Goal: Transaction & Acquisition: Purchase product/service

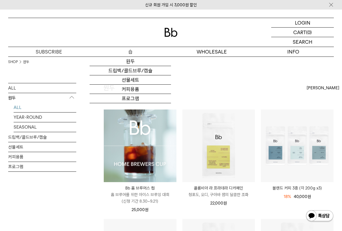
click at [131, 49] on p "숍" at bounding box center [130, 52] width 81 height 10
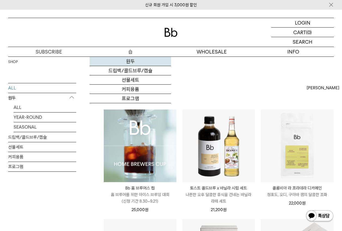
click at [130, 62] on link "원두" at bounding box center [130, 61] width 81 height 9
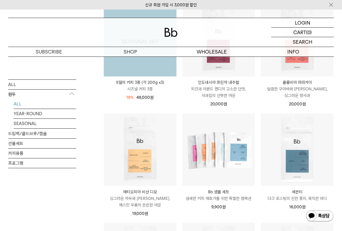
scroll to position [363, 0]
